Goal: Navigation & Orientation: Find specific page/section

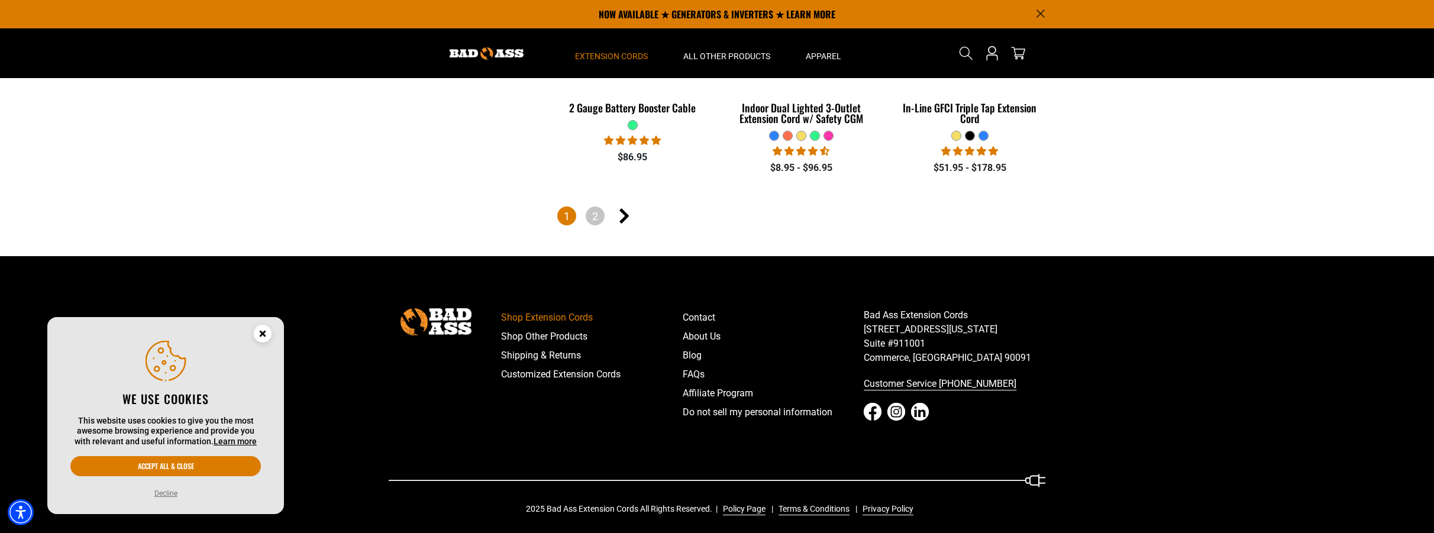
scroll to position [2749, 0]
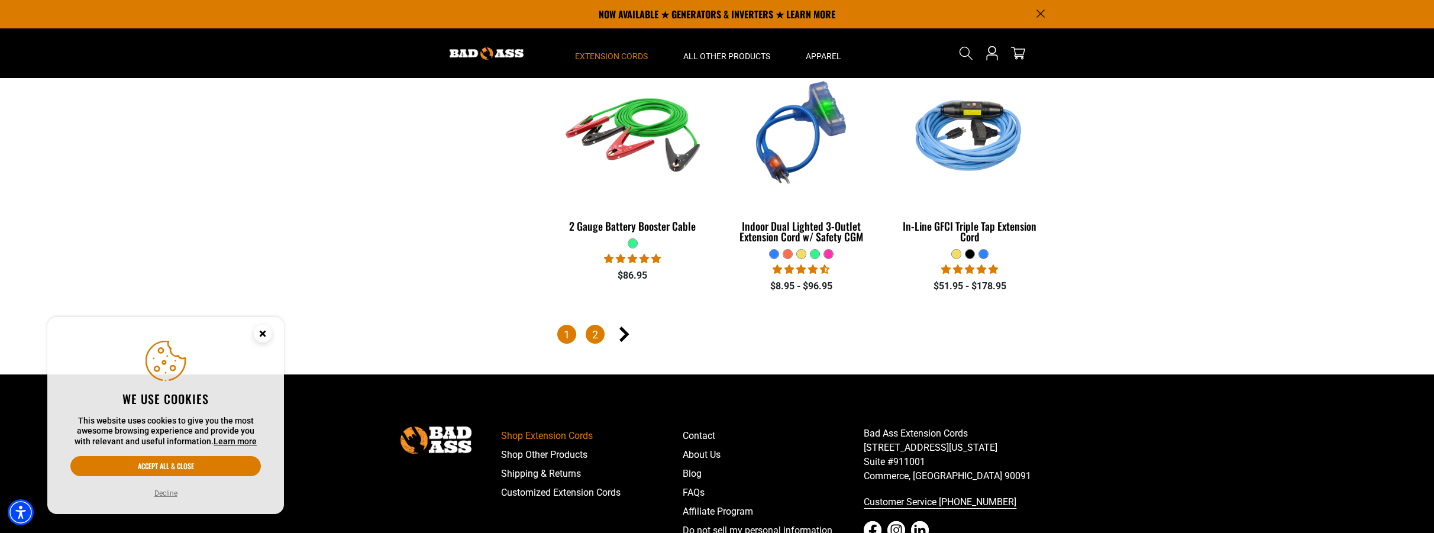
click at [595, 327] on link "2" at bounding box center [595, 334] width 19 height 19
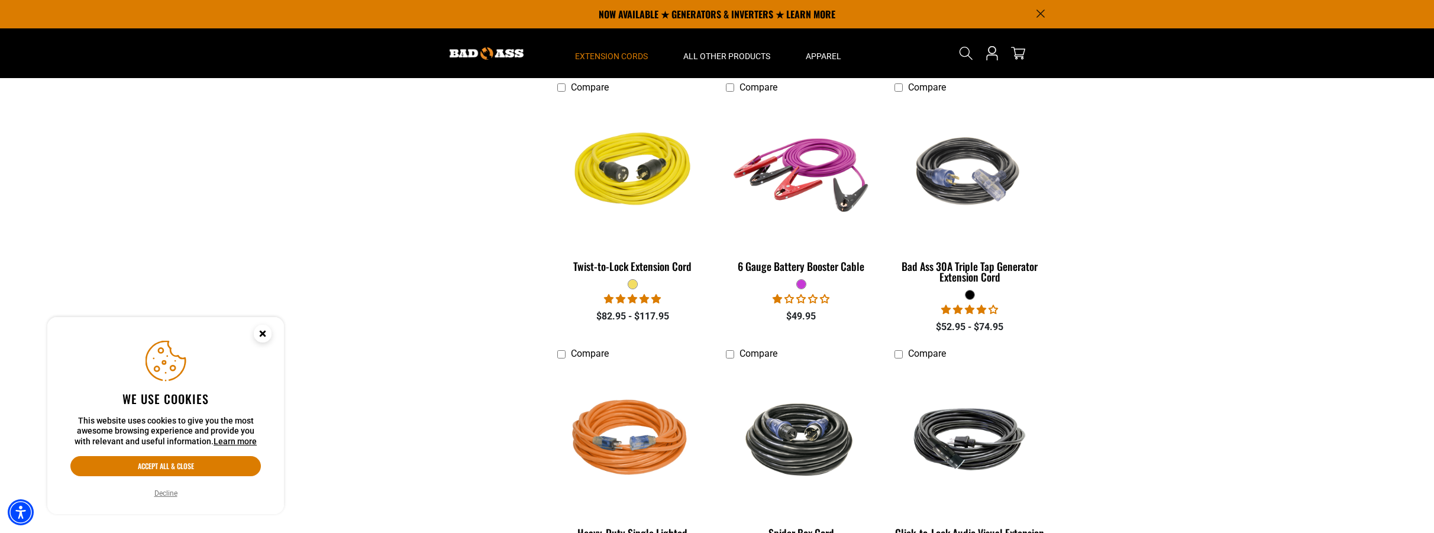
scroll to position [863, 0]
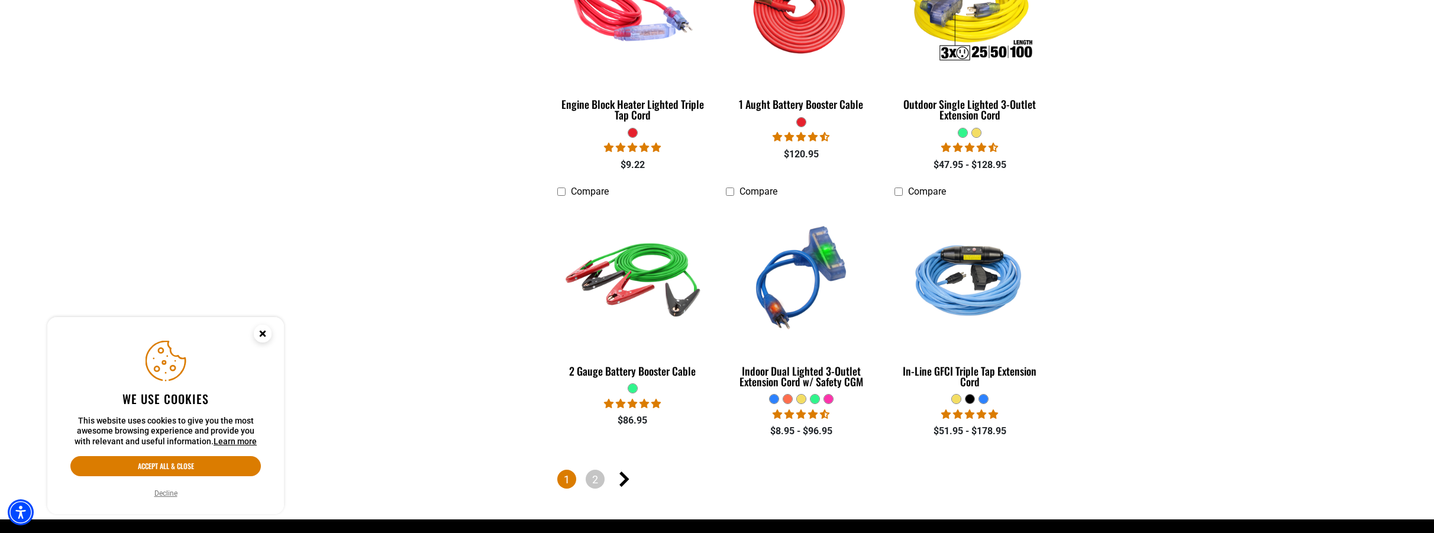
scroll to position [2867, 0]
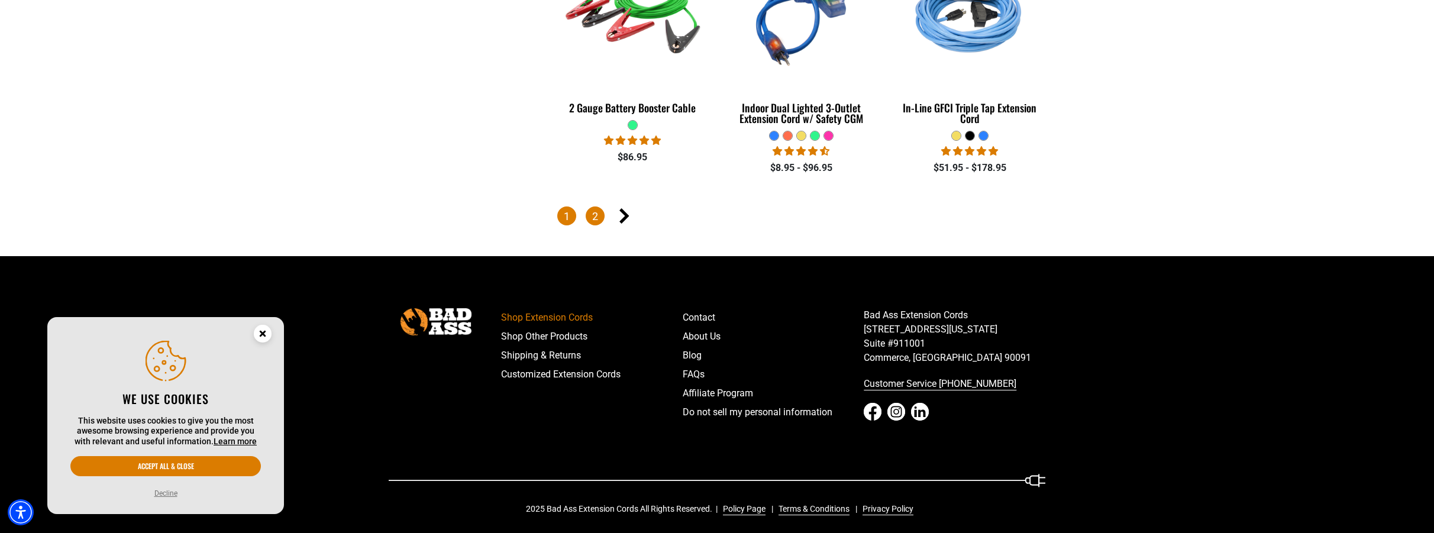
click at [591, 212] on link "2" at bounding box center [595, 216] width 19 height 19
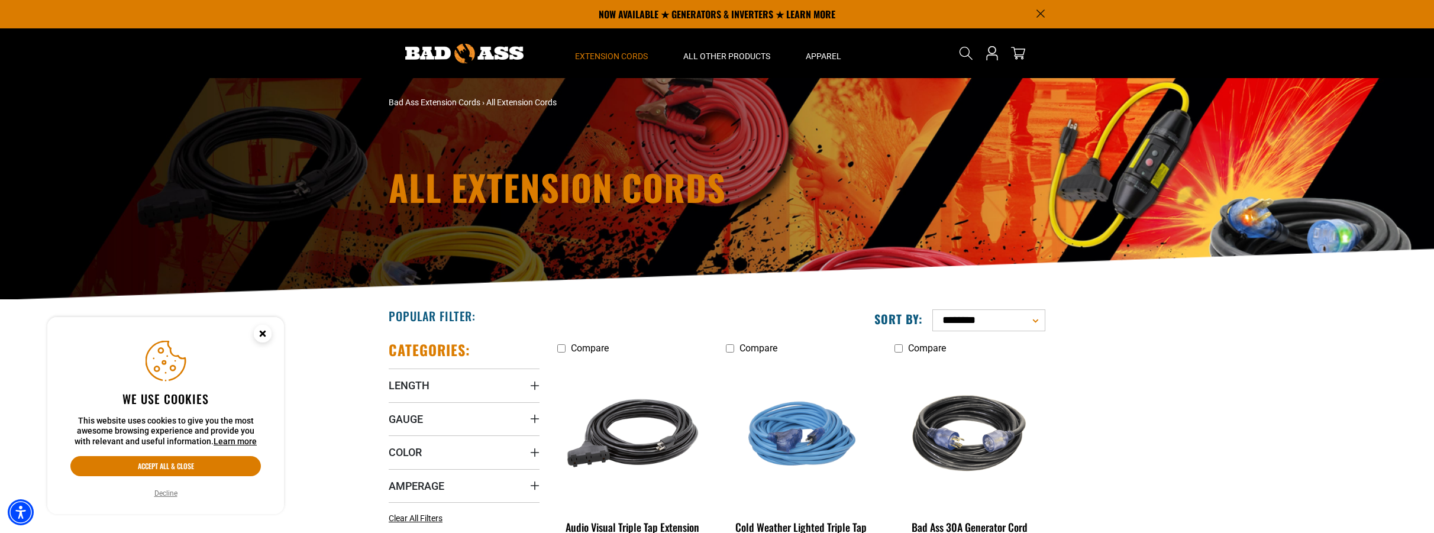
click at [565, 175] on h1 "All Extension Cords" at bounding box center [605, 187] width 432 height 36
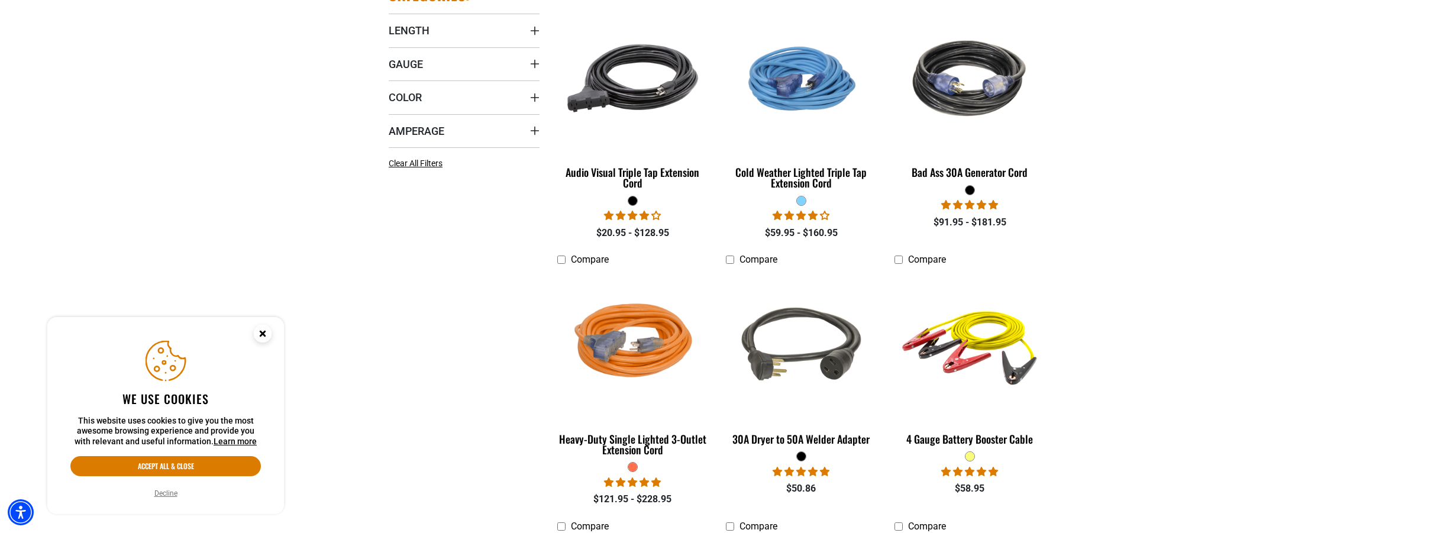
scroll to position [631, 0]
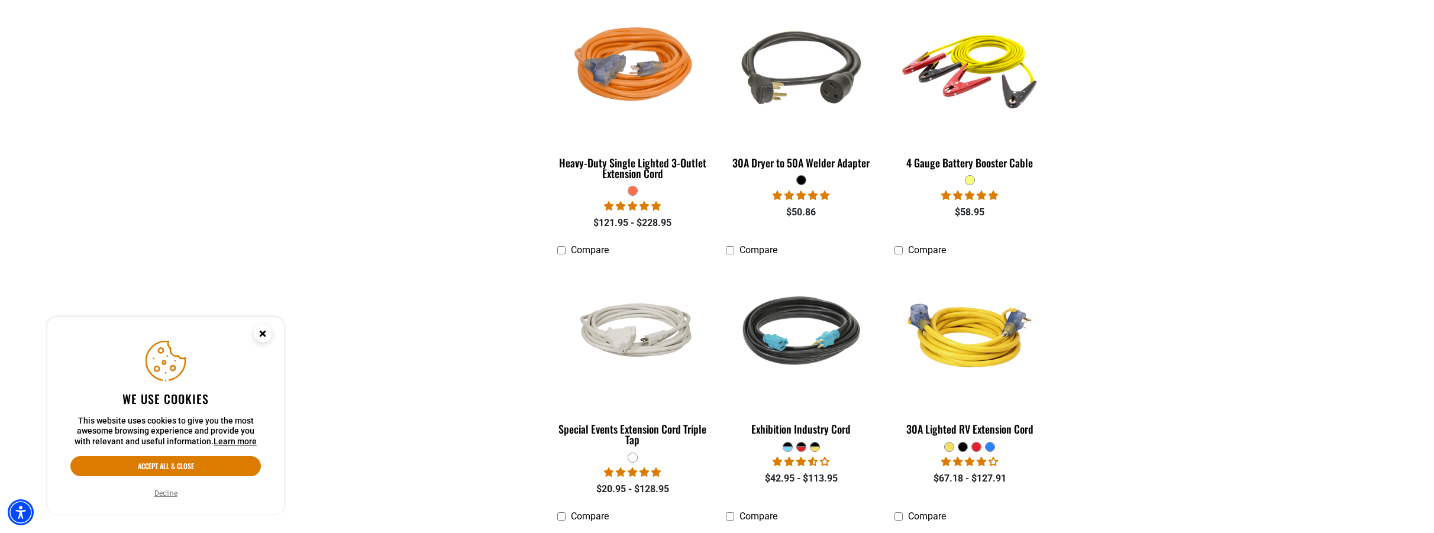
click at [266, 337] on circle "Close this option" at bounding box center [263, 334] width 18 height 18
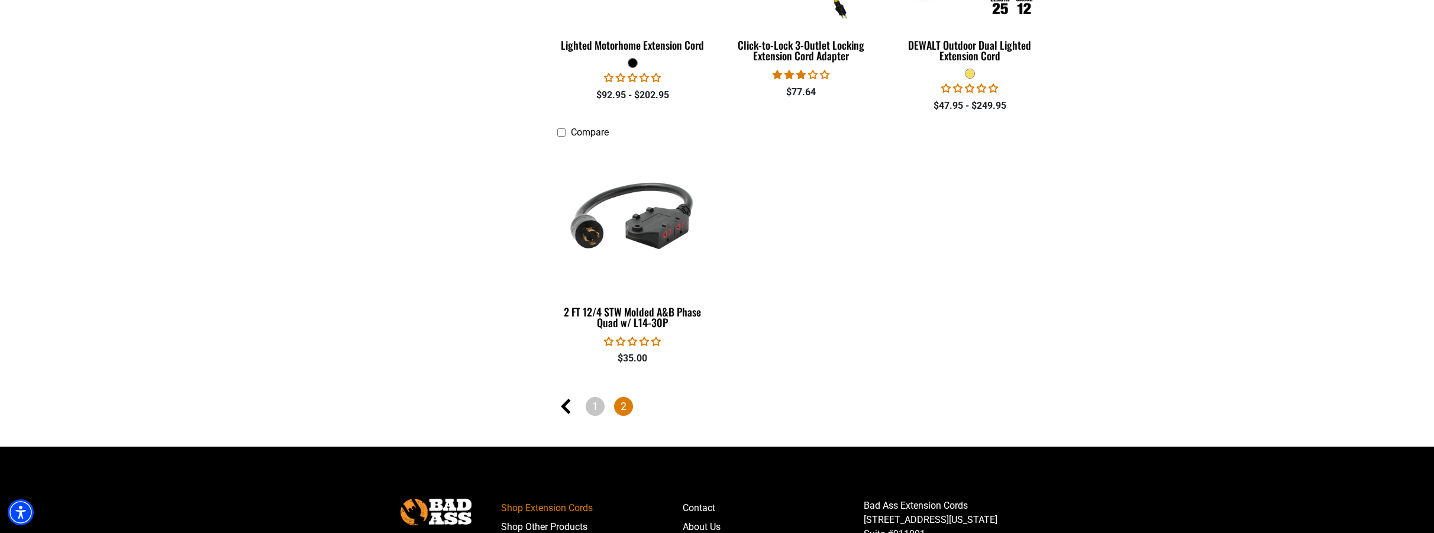
scroll to position [2007, 0]
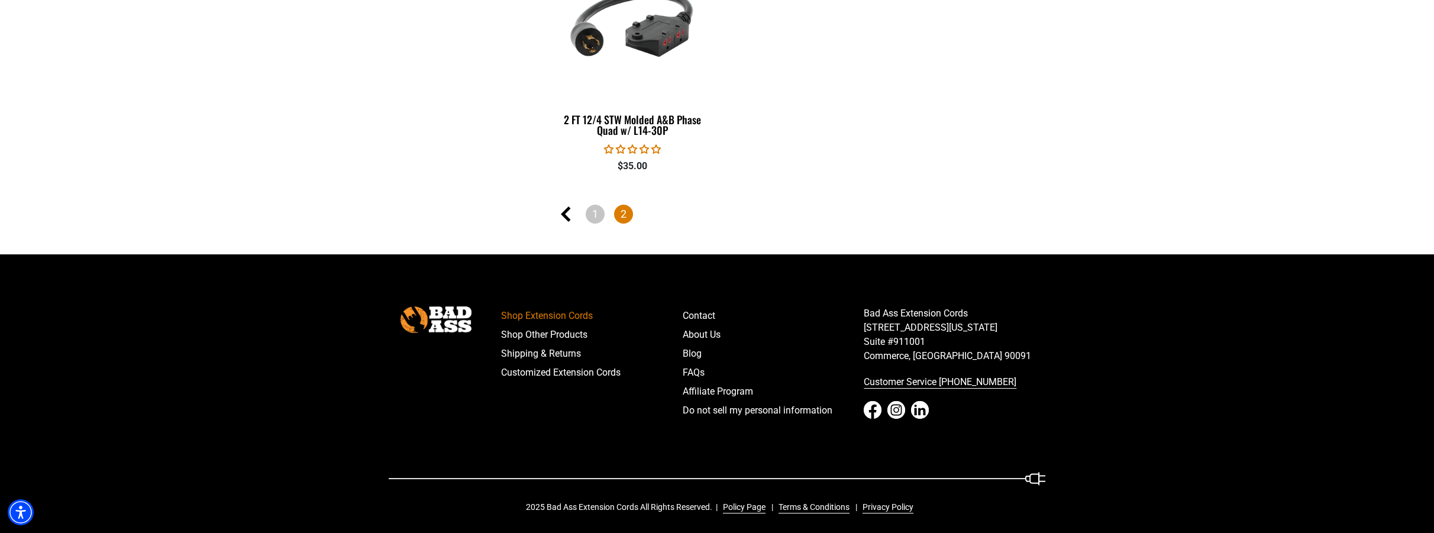
click at [634, 209] on ul "1 2" at bounding box center [801, 215] width 488 height 21
click at [623, 214] on span "2" at bounding box center [623, 214] width 19 height 19
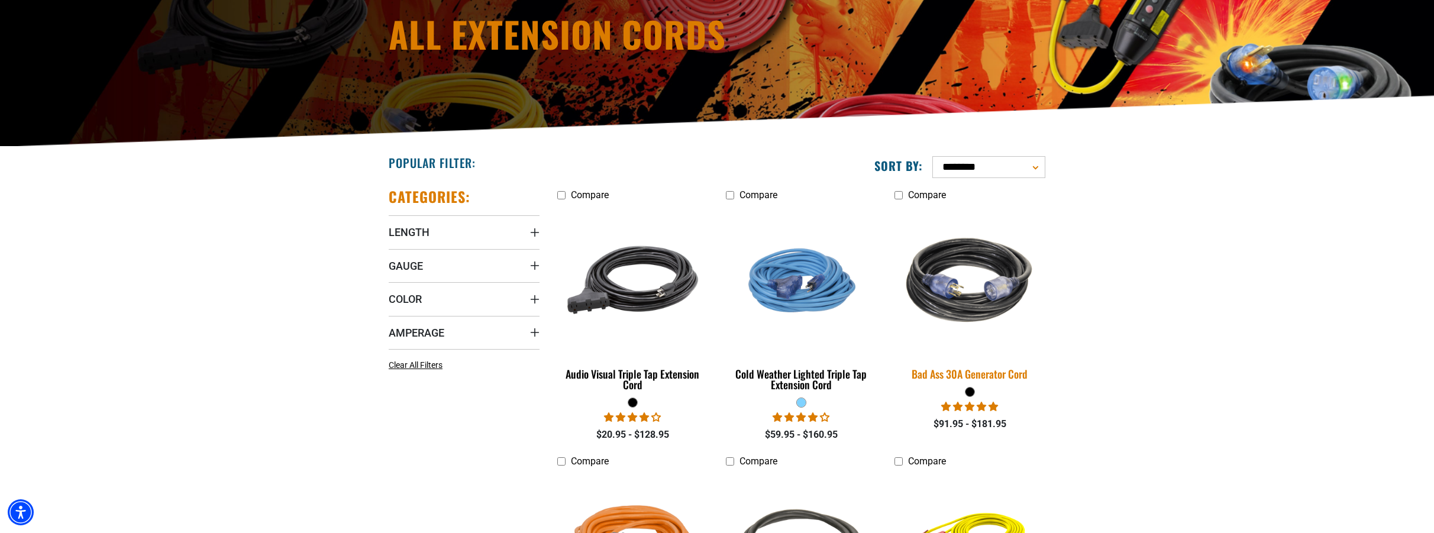
scroll to position [0, 0]
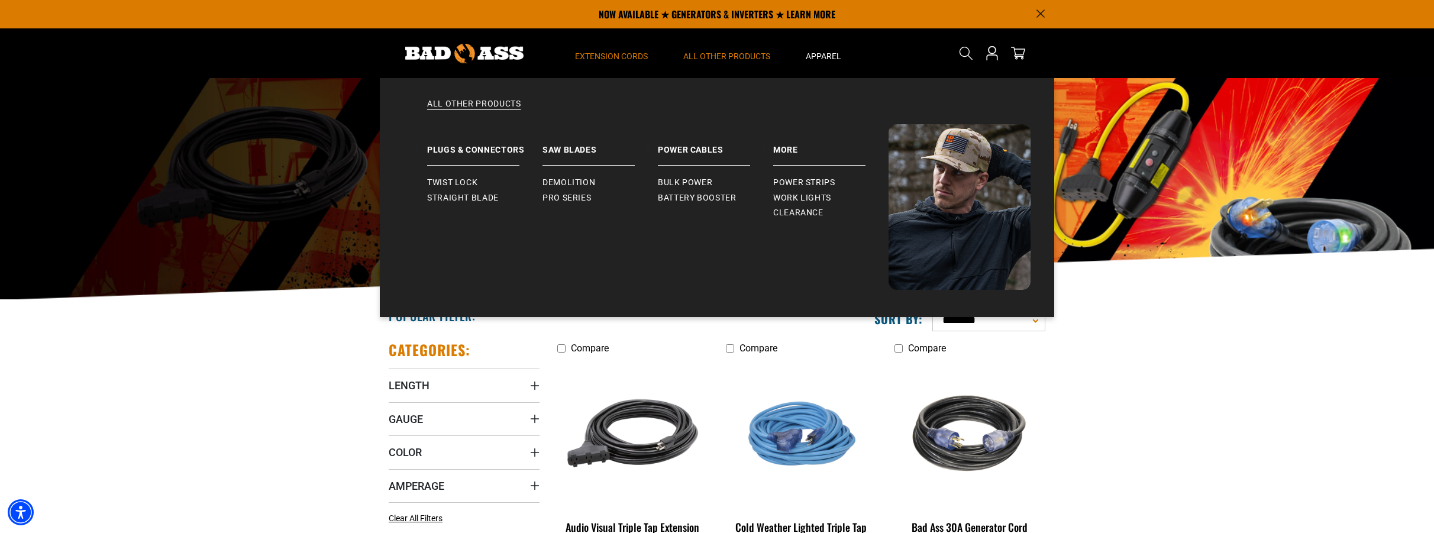
click at [743, 49] on summary "All Other Products" at bounding box center [727, 53] width 122 height 50
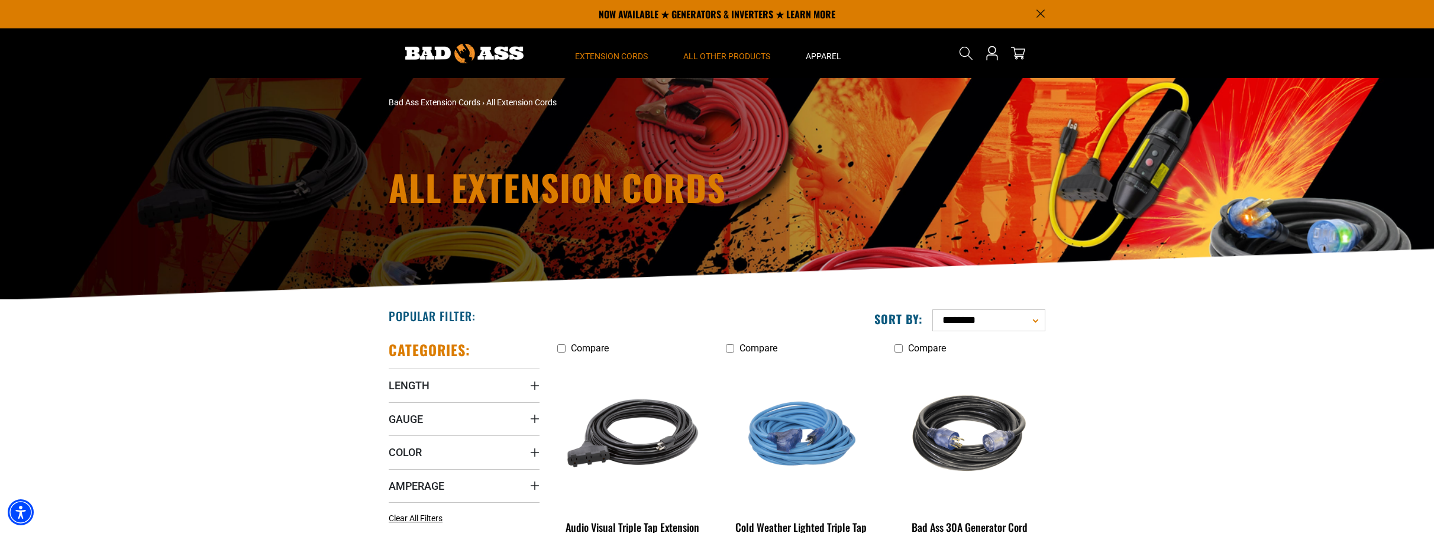
click at [743, 49] on summary "All Other Products" at bounding box center [727, 53] width 122 height 50
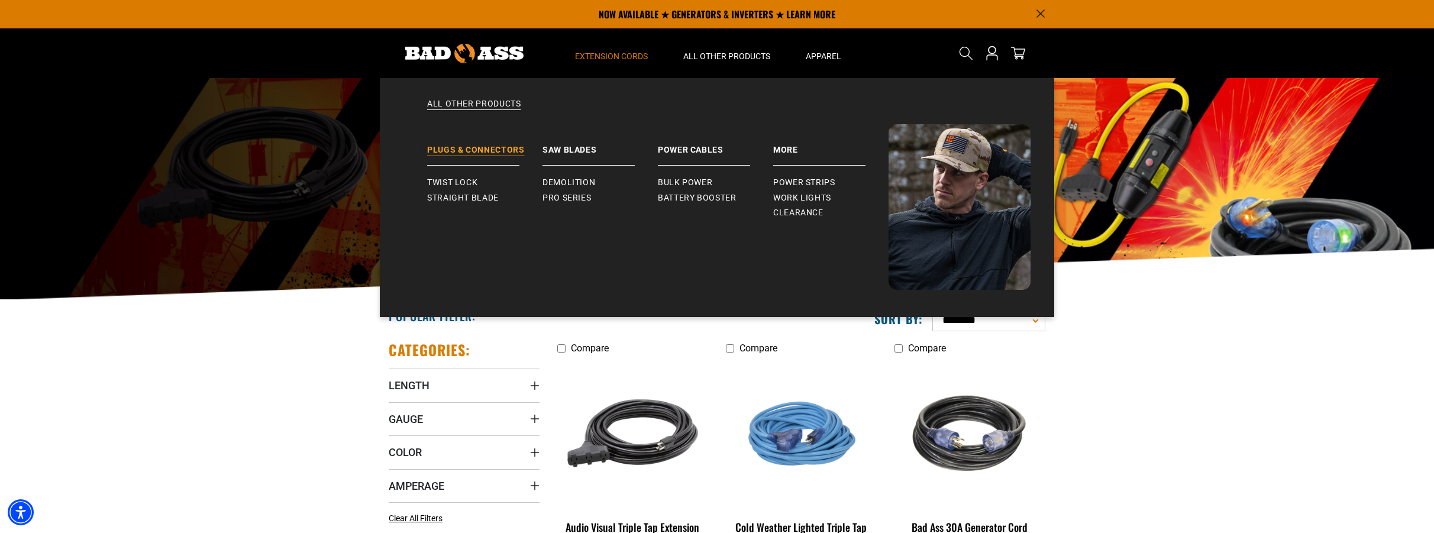
click at [491, 143] on link "Plugs & Connectors" at bounding box center [484, 144] width 115 height 41
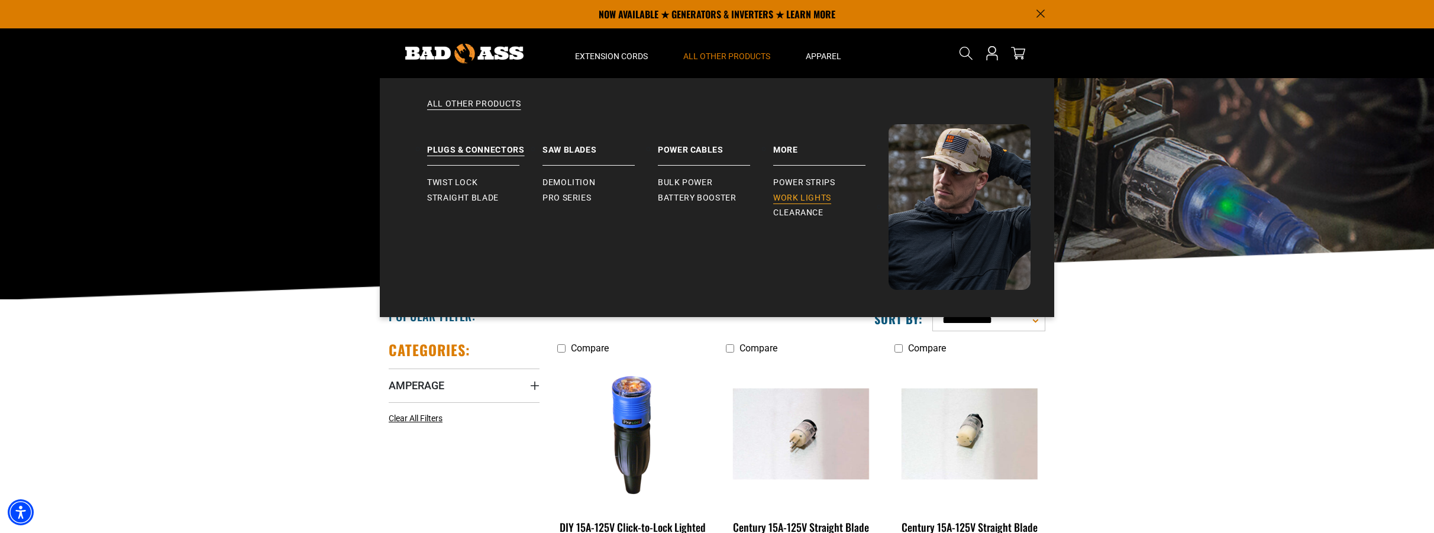
click at [799, 193] on span "Work Lights" at bounding box center [802, 198] width 58 height 11
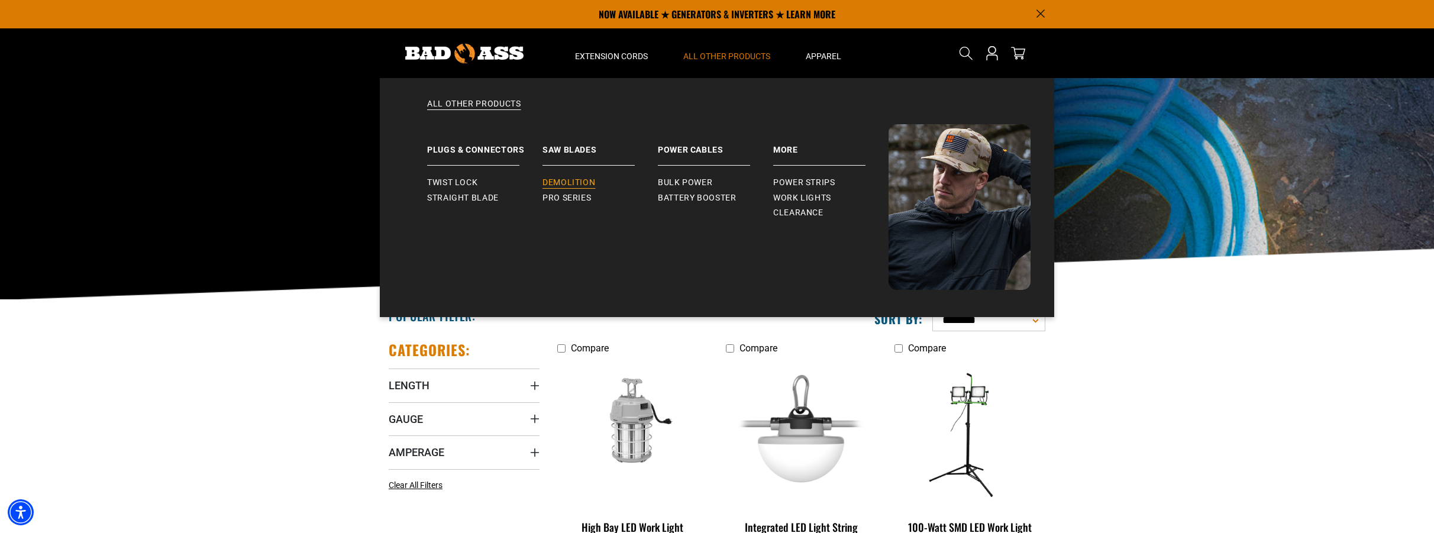
click at [591, 185] on span "Demolition" at bounding box center [569, 183] width 53 height 11
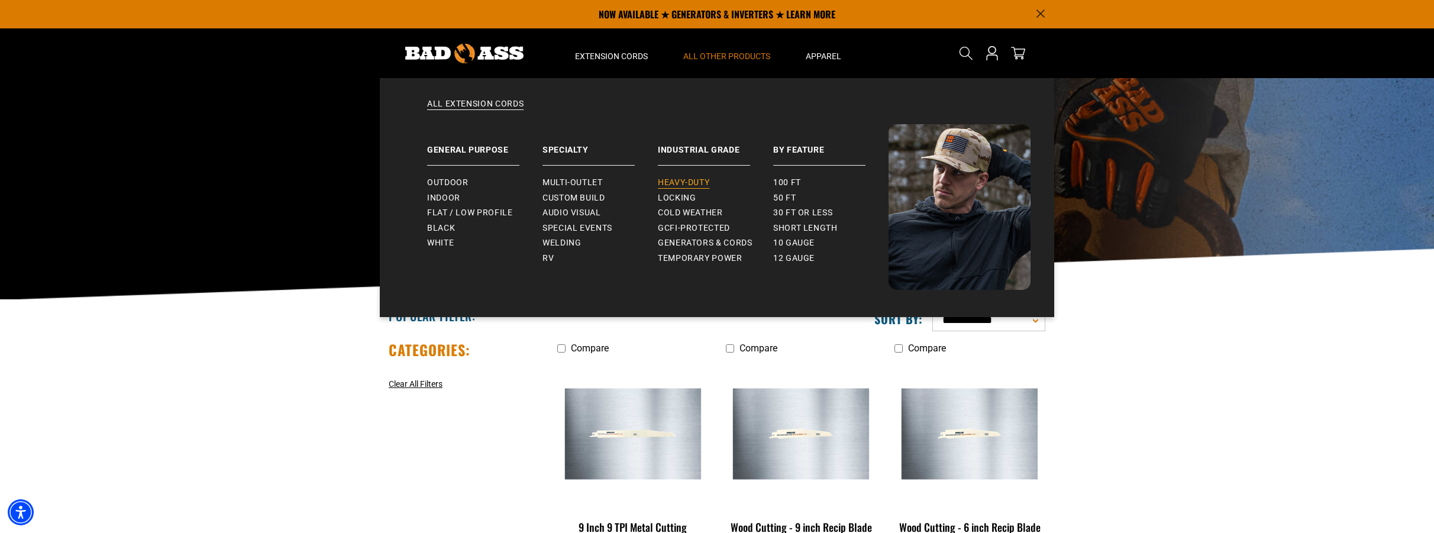
click at [714, 185] on link "Heavy-Duty" at bounding box center [715, 182] width 115 height 15
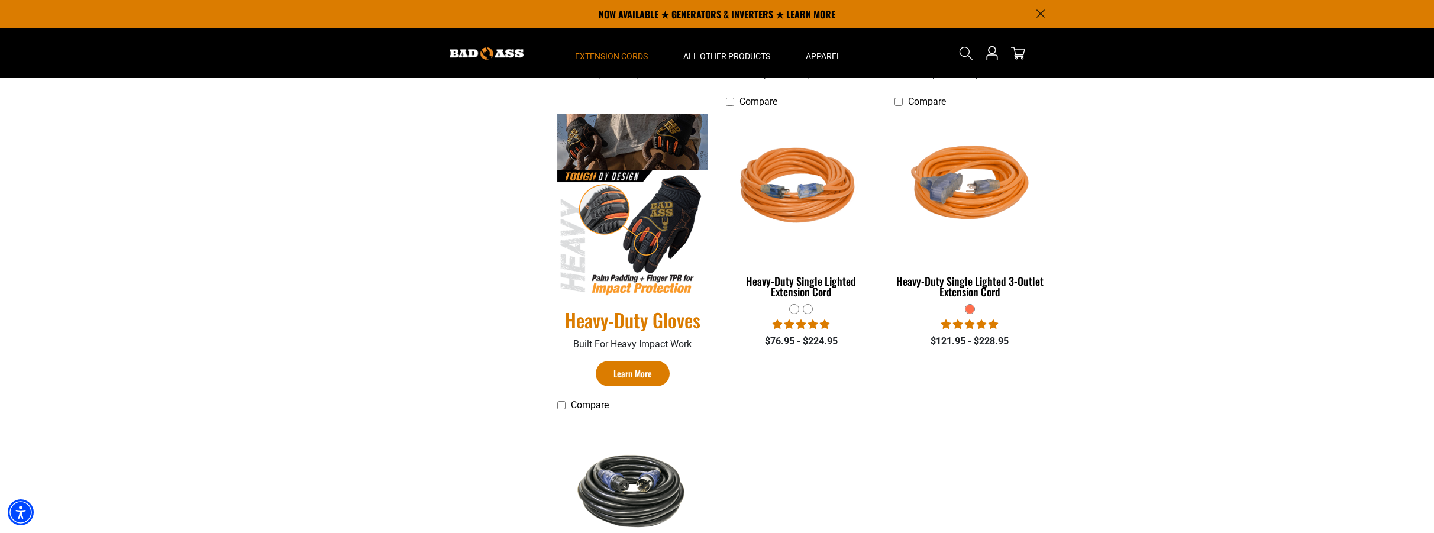
scroll to position [355, 0]
